Goal: Task Accomplishment & Management: Use online tool/utility

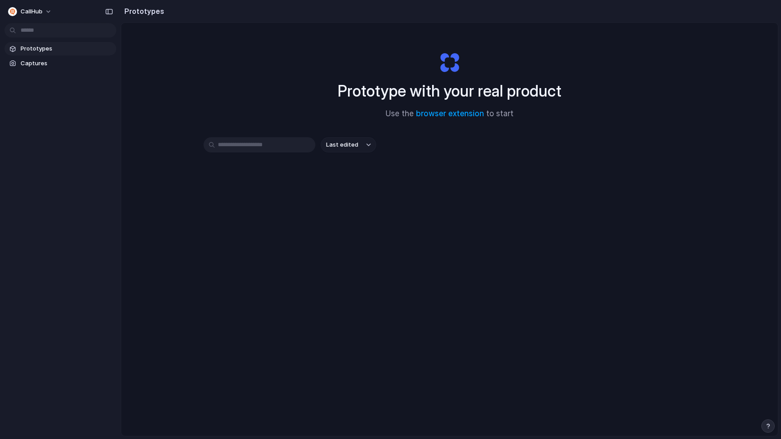
click at [194, 68] on div "Prototype with your real product Use the browser extension to start Last edited" at bounding box center [449, 253] width 657 height 461
click at [444, 115] on link "browser extension" at bounding box center [450, 113] width 68 height 9
click at [557, 158] on div "Last edited" at bounding box center [450, 176] width 492 height 79
click at [357, 145] on button "Last edited" at bounding box center [348, 144] width 55 height 15
drag, startPoint x: 294, startPoint y: 209, endPoint x: 109, endPoint y: 242, distance: 187.7
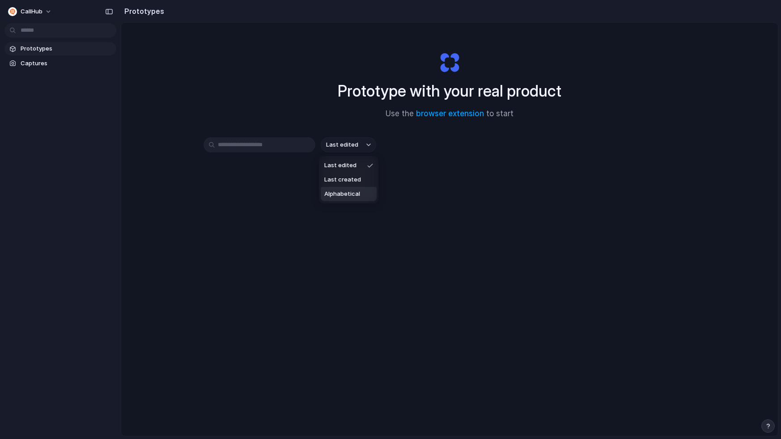
click at [294, 209] on div "Last edited Last created Alphabetical" at bounding box center [390, 219] width 781 height 439
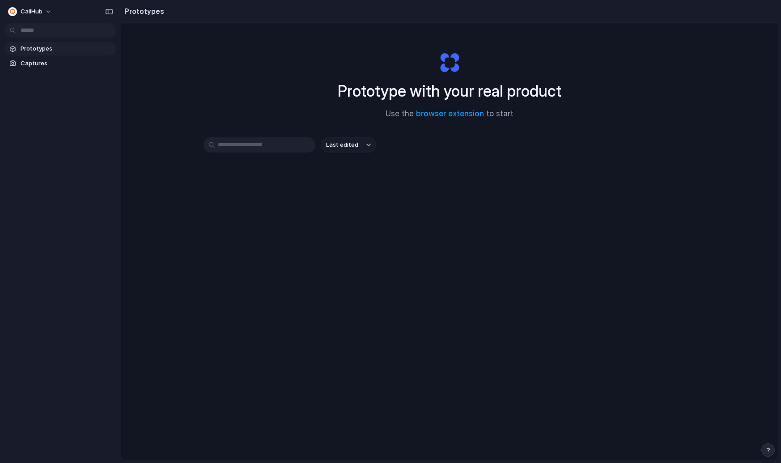
click at [593, 60] on div "Prototype with your real product Use the browser extension to start" at bounding box center [450, 82] width 358 height 97
click at [478, 115] on link "browser extension" at bounding box center [450, 113] width 68 height 9
